Goal: Transaction & Acquisition: Purchase product/service

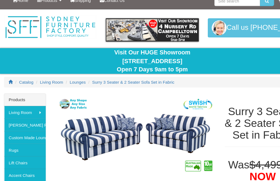
scroll to position [7, 0]
click at [31, 117] on link "[PERSON_NAME] Furniture" at bounding box center [23, 114] width 38 height 11
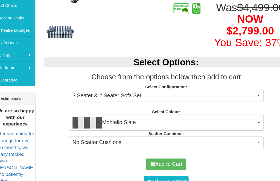
scroll to position [151, 0]
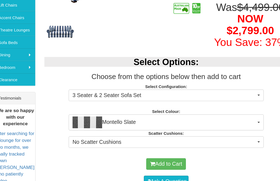
click at [248, 89] on span "button" at bounding box center [249, 88] width 2 height 1
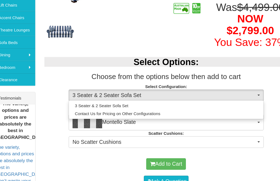
click at [201, 160] on div at bounding box center [140, 90] width 280 height 181
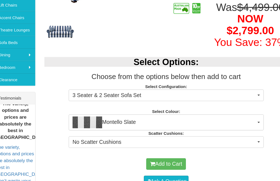
click at [238, 121] on button "Montello Slate" at bounding box center [163, 113] width 180 height 15
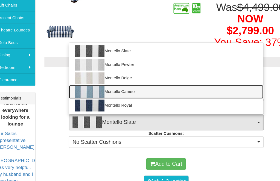
click at [83, 91] on img at bounding box center [92, 85] width 27 height 11
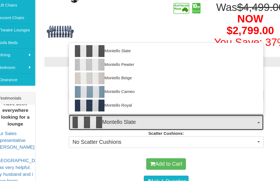
select select "1792"
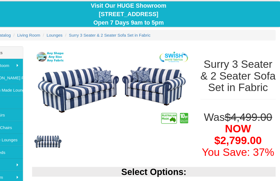
scroll to position [48, 0]
